Goal: Navigation & Orientation: Go to known website

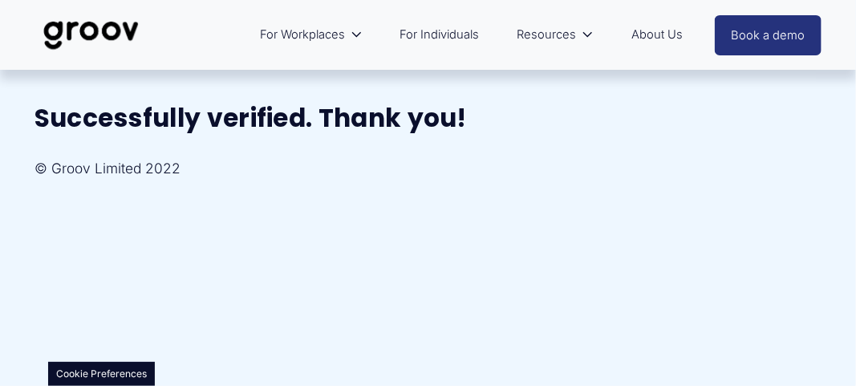
click at [445, 35] on link "For Individuals" at bounding box center [439, 35] width 95 height 38
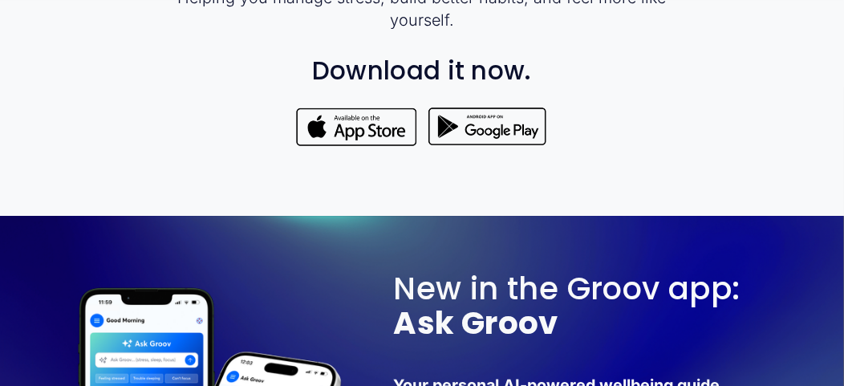
scroll to position [1064, 0]
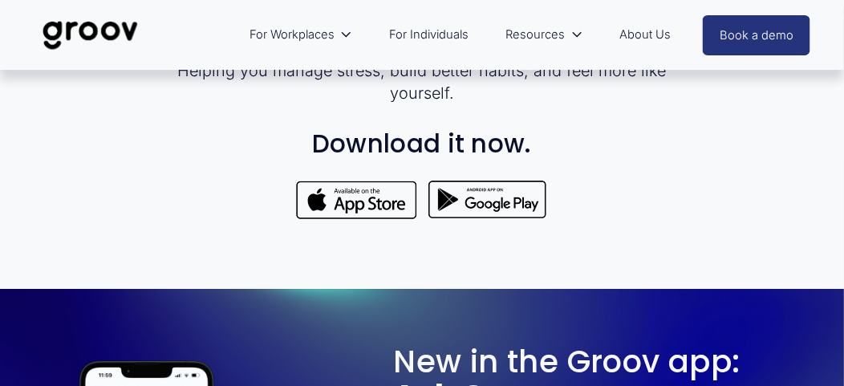
click at [501, 209] on div at bounding box center [488, 199] width 122 height 43
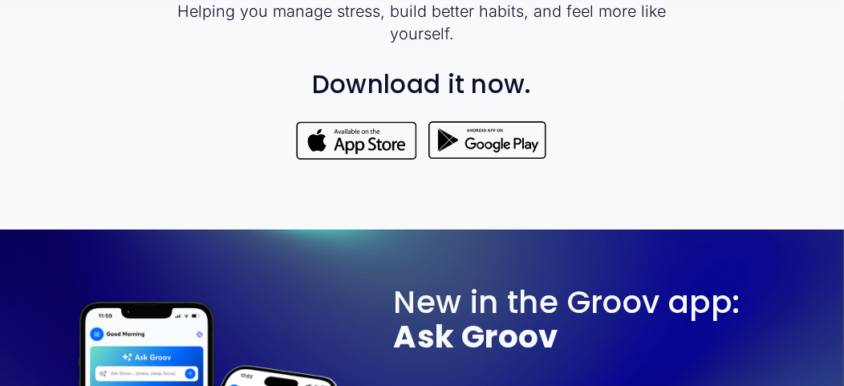
scroll to position [1087, 0]
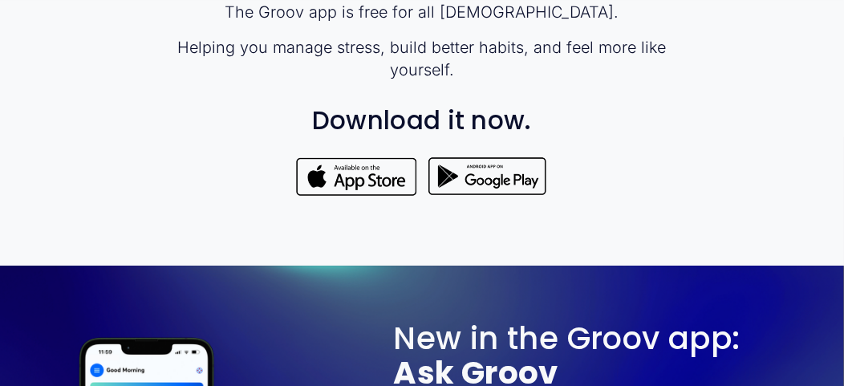
click at [481, 183] on div at bounding box center [488, 176] width 122 height 43
